Goal: Task Accomplishment & Management: Manage account settings

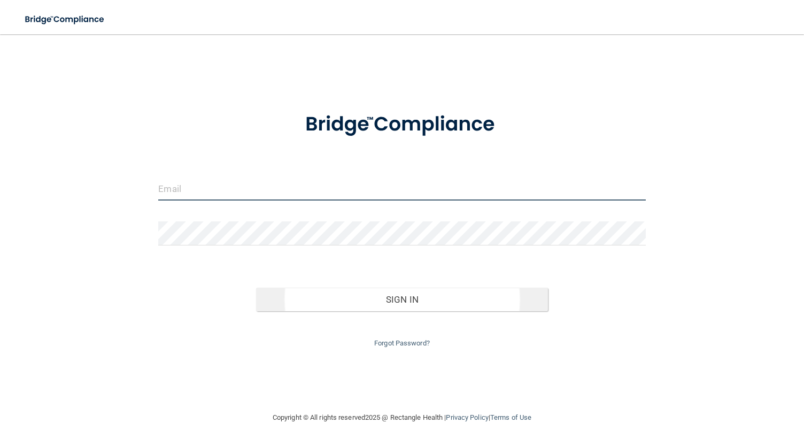
type input "[PERSON_NAME][EMAIL_ADDRESS][DOMAIN_NAME]"
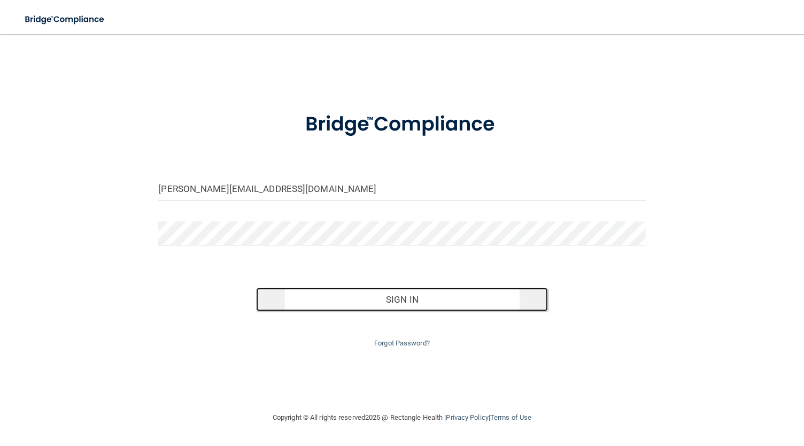
click at [403, 305] on button "Sign In" at bounding box center [402, 300] width 292 height 24
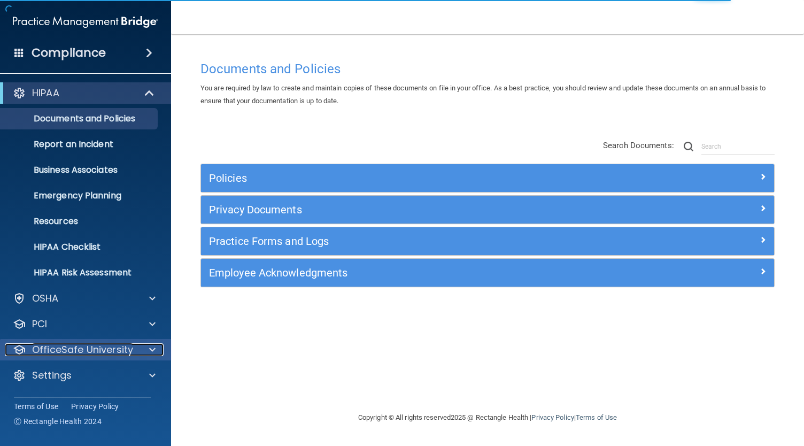
click at [91, 353] on p "OfficeSafe University" at bounding box center [82, 349] width 101 height 13
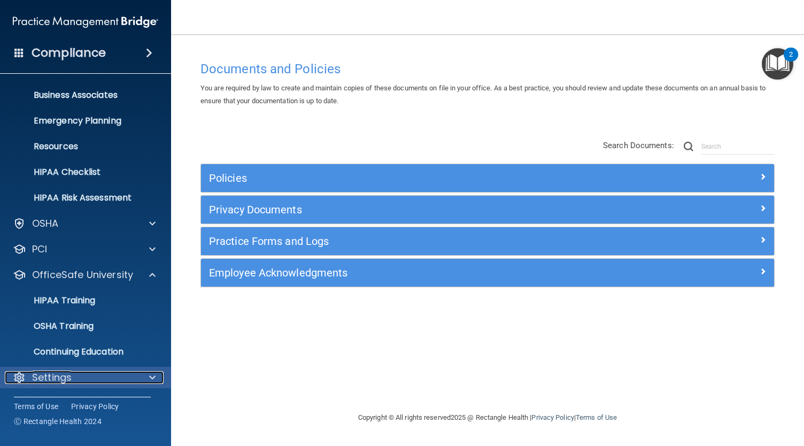
click at [84, 374] on div "Settings" at bounding box center [71, 377] width 133 height 13
click at [76, 381] on div "Settings" at bounding box center [71, 377] width 133 height 13
click at [148, 375] on div at bounding box center [150, 377] width 27 height 13
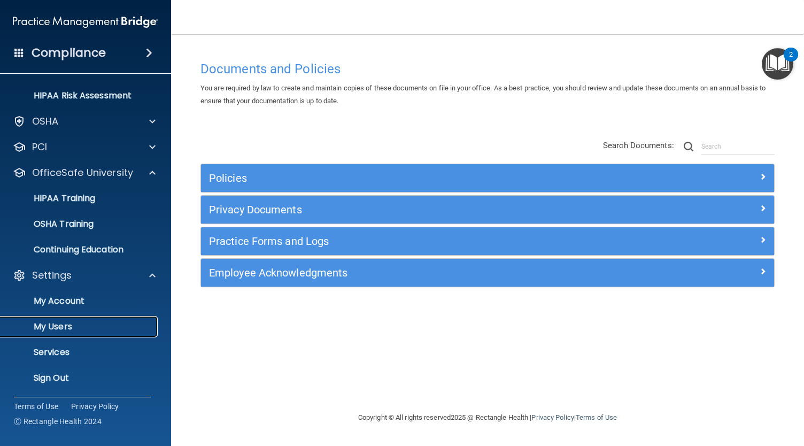
click at [99, 331] on link "My Users" at bounding box center [73, 326] width 168 height 21
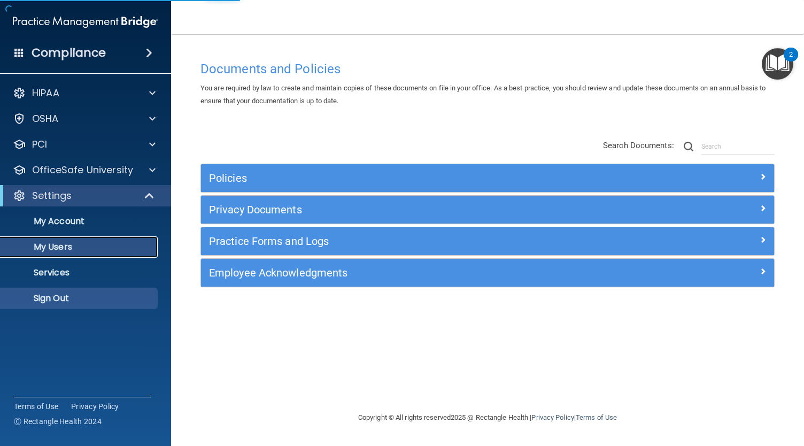
select select "20"
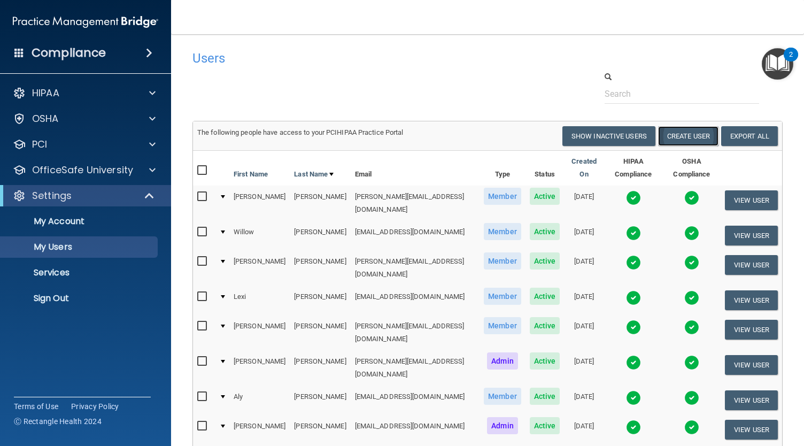
click at [690, 139] on button "Create User" at bounding box center [688, 136] width 60 height 20
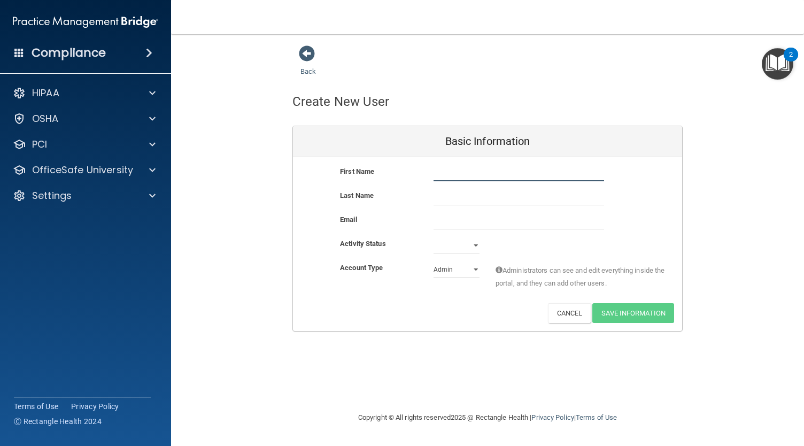
click at [492, 174] on input "text" at bounding box center [519, 173] width 171 height 16
type input "Autumn"
type input "Ballieu"
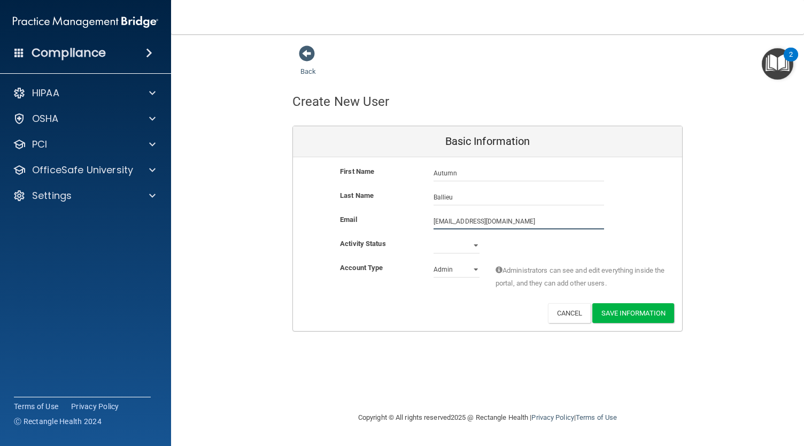
type input "[EMAIL_ADDRESS][DOMAIN_NAME]"
click at [452, 244] on select "Active Inactive" at bounding box center [457, 245] width 46 height 16
select select "active"
click at [434, 237] on select "Active Inactive" at bounding box center [457, 245] width 46 height 16
click at [451, 267] on select "Admin Member" at bounding box center [457, 269] width 46 height 16
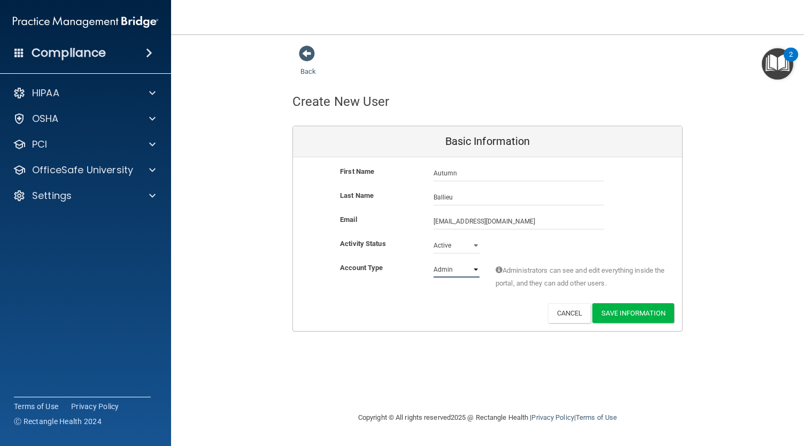
select select "practice_member"
click at [434, 261] on select "Admin Member" at bounding box center [457, 269] width 46 height 16
click at [612, 307] on button "Save Information" at bounding box center [633, 313] width 82 height 20
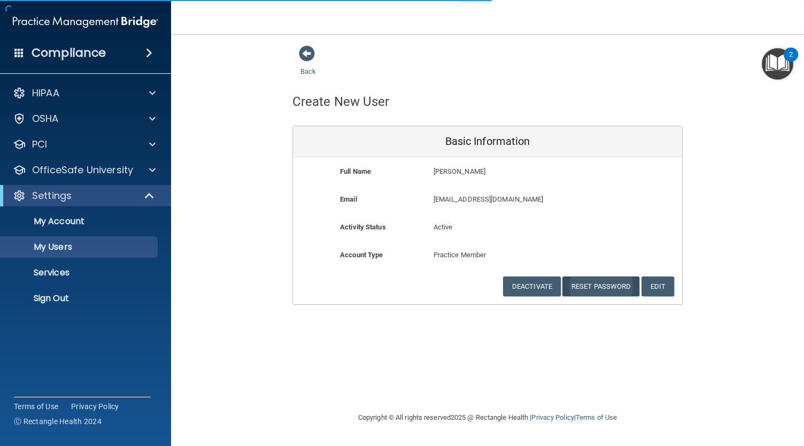
select select "20"
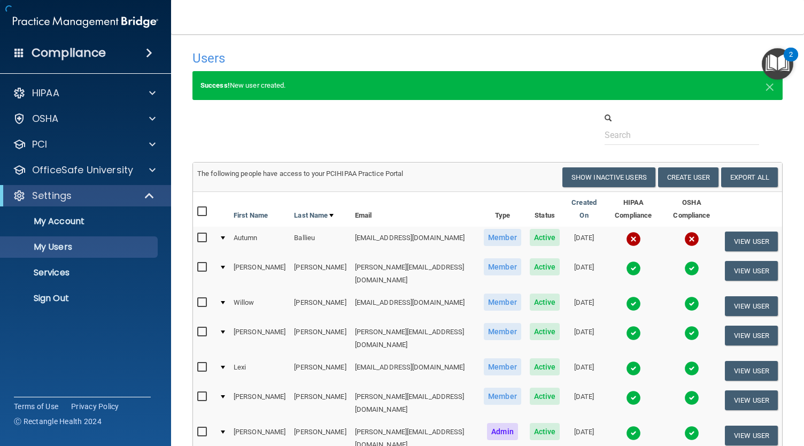
click at [626, 296] on img at bounding box center [633, 303] width 15 height 15
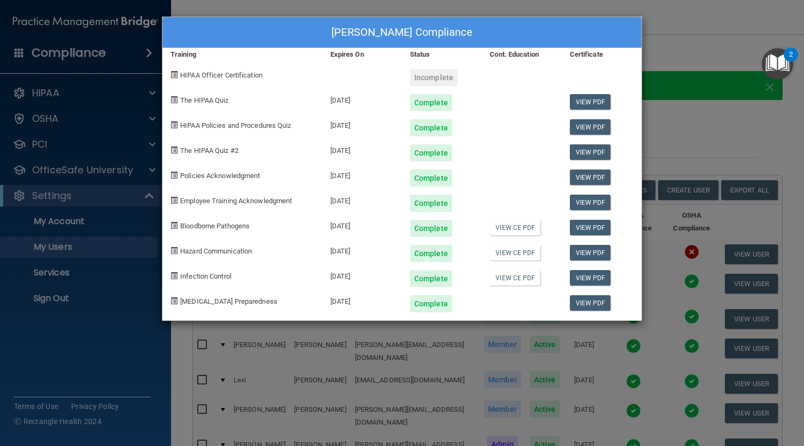
click at [630, 30] on div "[PERSON_NAME] Compliance" at bounding box center [402, 32] width 479 height 31
click at [675, 8] on div "[PERSON_NAME] Compliance Training Expires On Status Cont. Education Certificate…" at bounding box center [402, 223] width 804 height 446
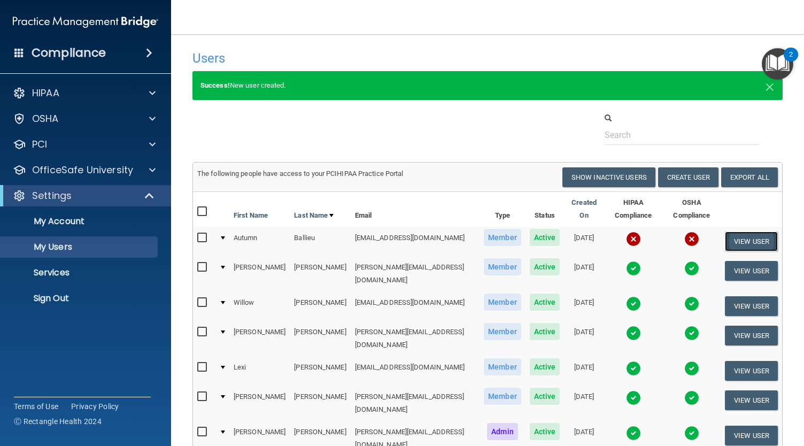
click at [736, 233] on button "View User" at bounding box center [751, 241] width 53 height 20
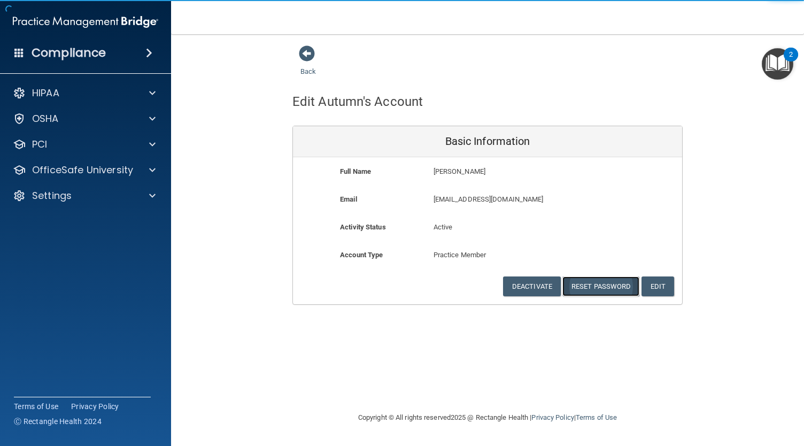
click at [614, 288] on button "Reset Password" at bounding box center [600, 286] width 77 height 20
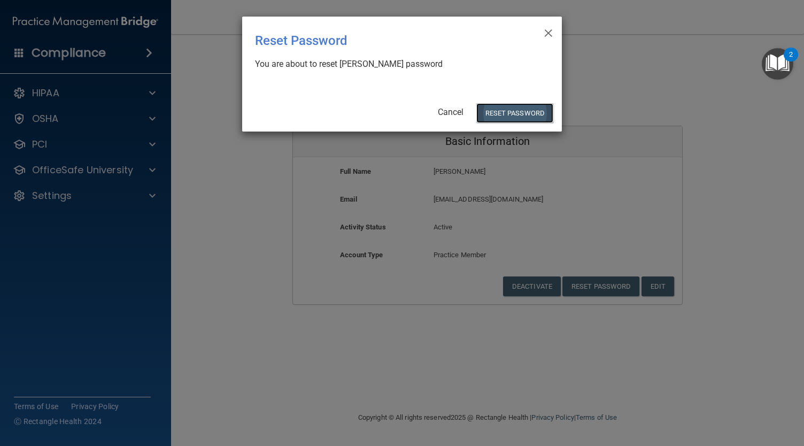
click at [531, 113] on button "Reset Password" at bounding box center [514, 113] width 77 height 20
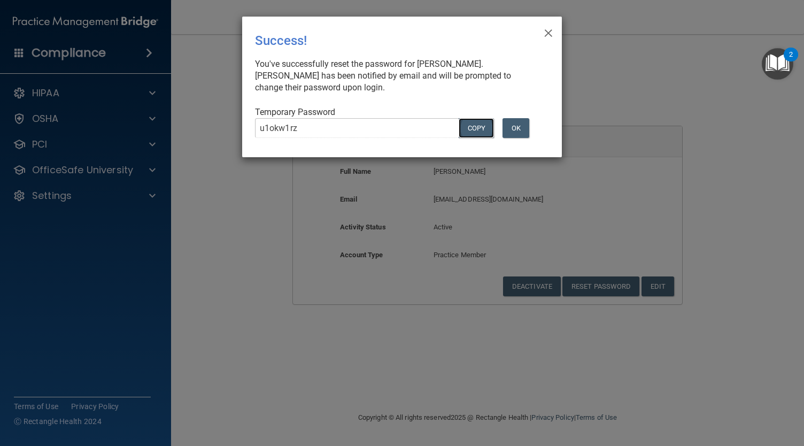
click at [469, 126] on button "COPY" at bounding box center [476, 128] width 35 height 20
click at [514, 126] on button "OK" at bounding box center [516, 128] width 27 height 20
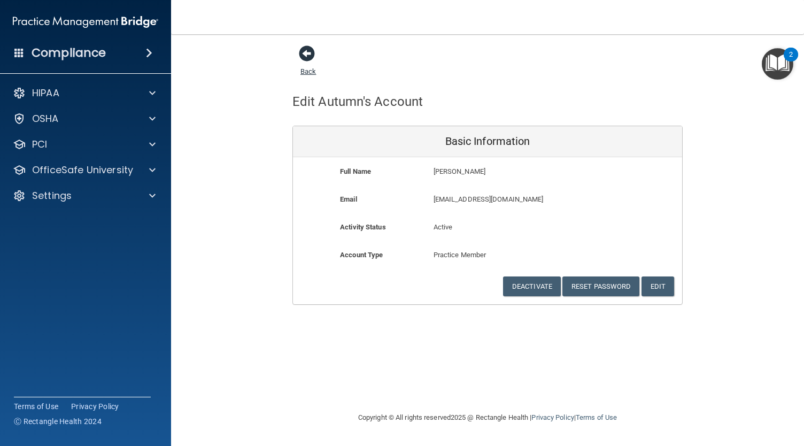
click at [306, 51] on span at bounding box center [307, 53] width 16 height 16
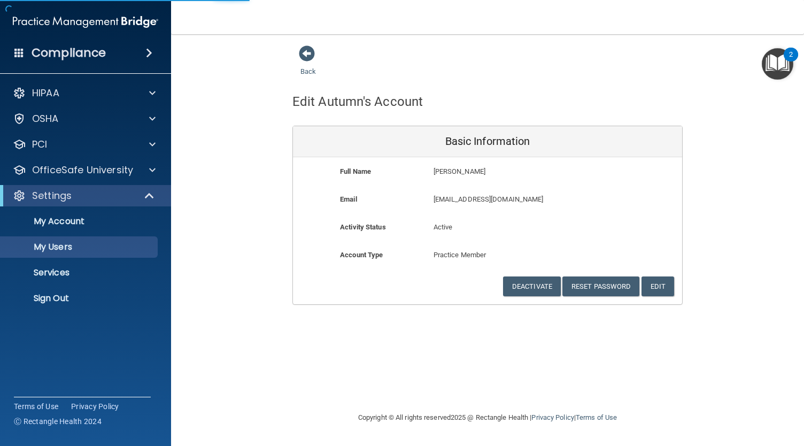
select select "20"
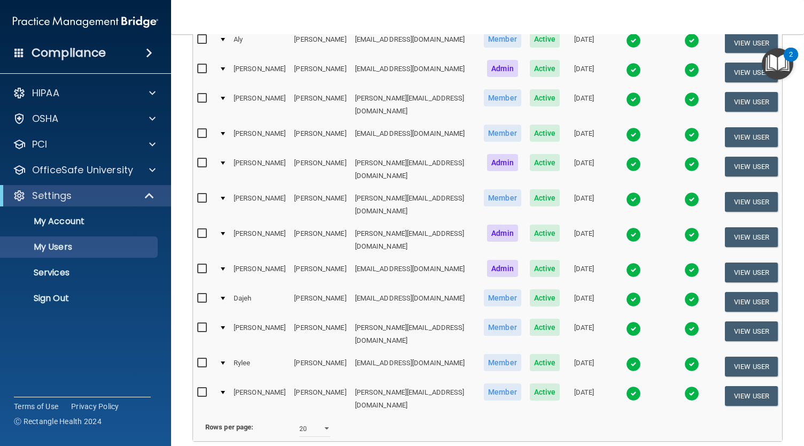
scroll to position [321, 0]
